Goal: Task Accomplishment & Management: Use online tool/utility

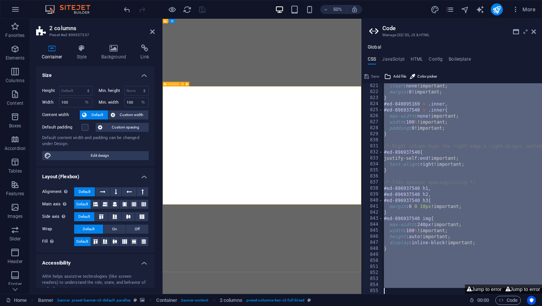
select select "%"
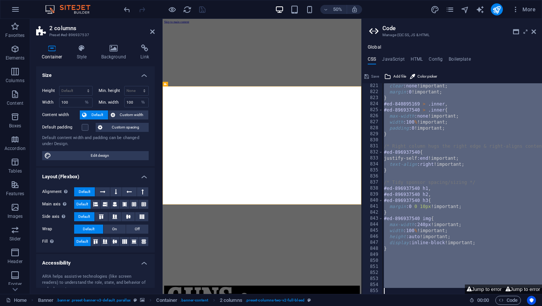
click at [412, 276] on div "clear :none !important; margin :0 !important; } #ed-840895169 > .inner , #ed-89…" at bounding box center [526, 194] width 288 height 222
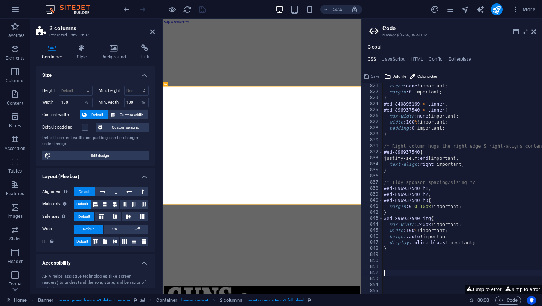
scroll to position [1946, 0]
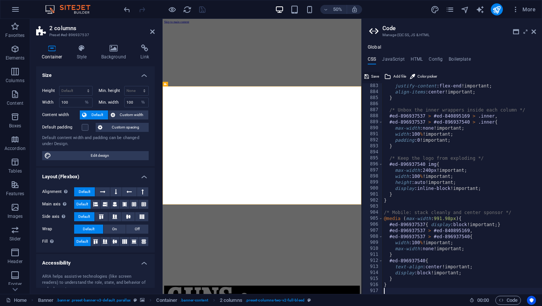
click at [367, 76] on icon at bounding box center [366, 76] width 5 height 9
select select "%"
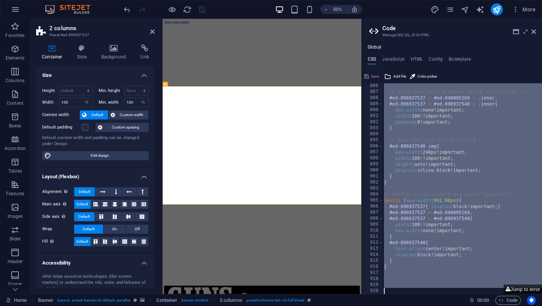
scroll to position [1964, 0]
drag, startPoint x: 399, startPoint y: 174, endPoint x: 401, endPoint y: 305, distance: 131.4
click at [401, 294] on div "Home Favorites Elements Columns Content Boxes Accordion Tables Features Images …" at bounding box center [271, 156] width 542 height 275
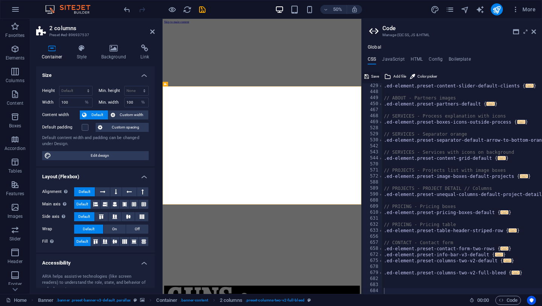
click at [371, 78] on span "Save" at bounding box center [375, 76] width 8 height 9
select select "%"
click at [441, 268] on div ".ed-element.preset-content-slider-default-clients { ... } // ABOUT - Partners i…" at bounding box center [505, 194] width 246 height 222
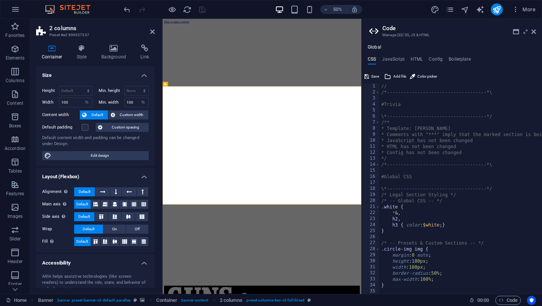
scroll to position [0, 0]
click at [481, 164] on div "// /*------------------------------------*\ #Trivia \*-------------------------…" at bounding box center [503, 194] width 246 height 222
type textarea "/*------------------------------------*\"
click at [392, 76] on button "Add file" at bounding box center [395, 76] width 24 height 9
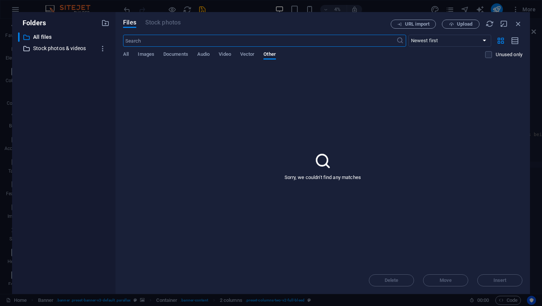
click at [48, 46] on p "Stock photos & videos" at bounding box center [64, 48] width 62 height 9
click at [46, 34] on p "All files" at bounding box center [64, 37] width 62 height 9
click at [515, 22] on icon "button" at bounding box center [518, 24] width 8 height 8
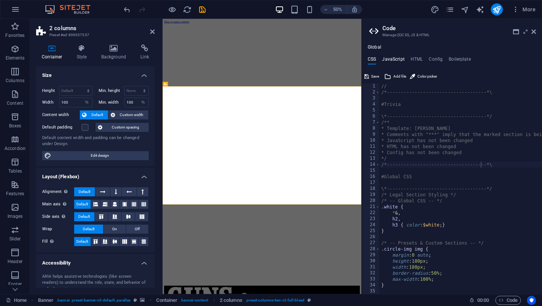
click at [393, 59] on h4 "JavaScript" at bounding box center [393, 60] width 22 height 8
type textarea "/* JS for preset "Menu V2" */"
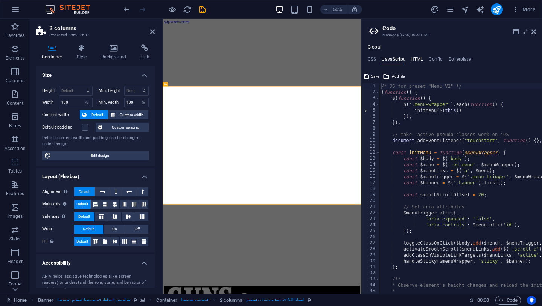
click at [419, 61] on h4 "HTML" at bounding box center [417, 60] width 12 height 8
type textarea "<a href="#main-content" class="wv-link-content button">Skip to main content</a>"
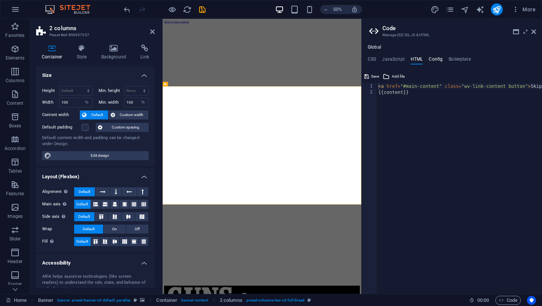
click at [433, 59] on h4 "Config" at bounding box center [436, 60] width 14 height 8
type textarea "$color-background: #ffffff;"
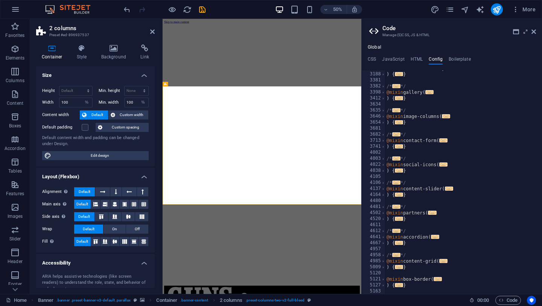
scroll to position [442, 0]
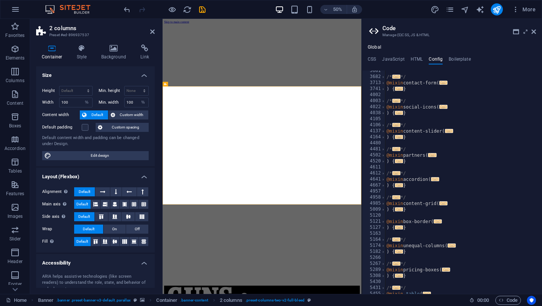
click at [457, 55] on div "Global CSS JavaScript HTML Config Boilerplate /*-------------------------------…" at bounding box center [452, 168] width 180 height 249
click at [458, 59] on h4 "Boilerplate" at bounding box center [460, 60] width 22 height 8
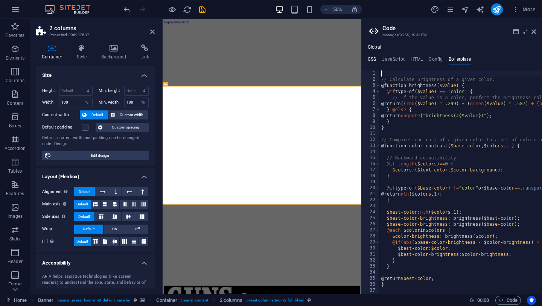
click at [369, 60] on h4 "CSS" at bounding box center [372, 60] width 8 height 8
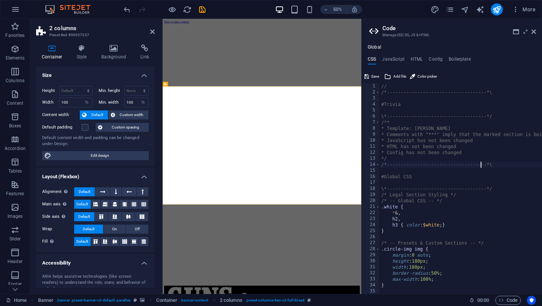
scroll to position [0, 0]
click at [200, 9] on icon "save" at bounding box center [202, 9] width 9 height 9
select select "%"
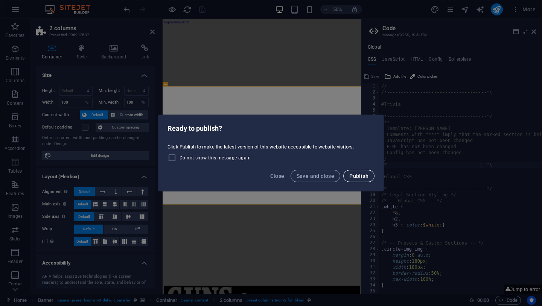
click at [356, 176] on span "Publish" at bounding box center [358, 176] width 19 height 6
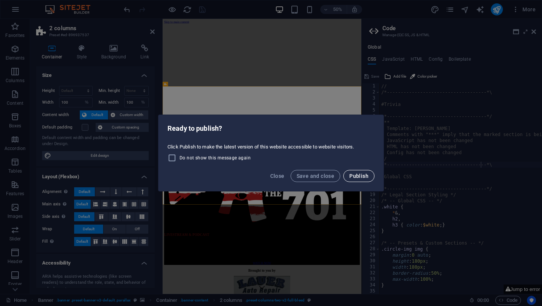
select select "%"
